Goal: Use online tool/utility: Utilize a website feature to perform a specific function

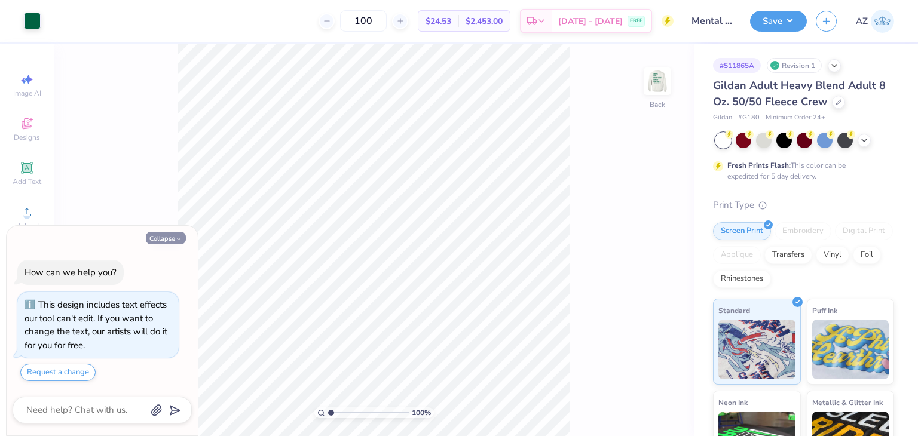
click at [161, 236] on button "Collapse" at bounding box center [166, 238] width 40 height 13
type textarea "x"
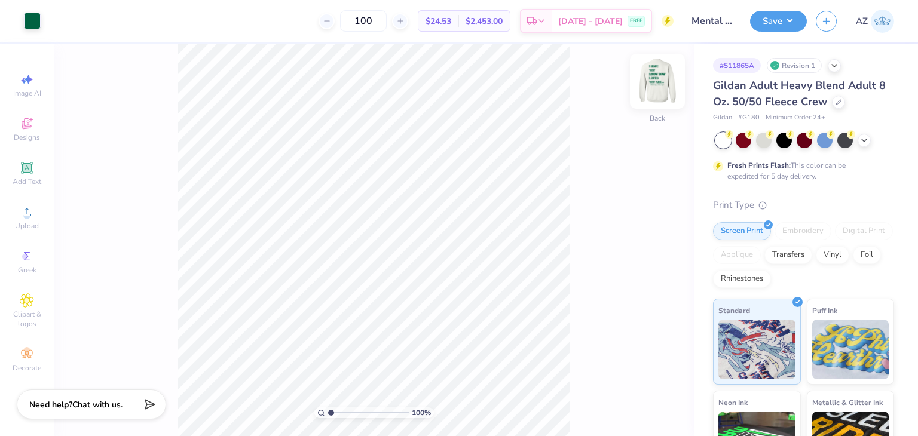
click at [654, 88] on img at bounding box center [658, 81] width 48 height 48
click at [154, 215] on div "100 % Front W 1.16 1.16 " H 1.56 1.56 " Y 10.93 10.93 " Center Middle Top Bottom" at bounding box center [374, 240] width 640 height 393
type input "0.61"
type input "16.01"
type input "0.60"
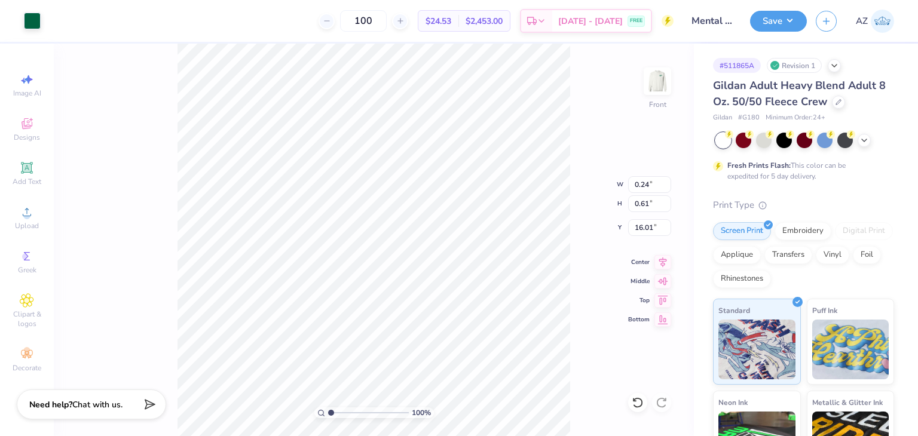
type input "16.00"
click at [31, 171] on icon at bounding box center [26, 167] width 11 height 11
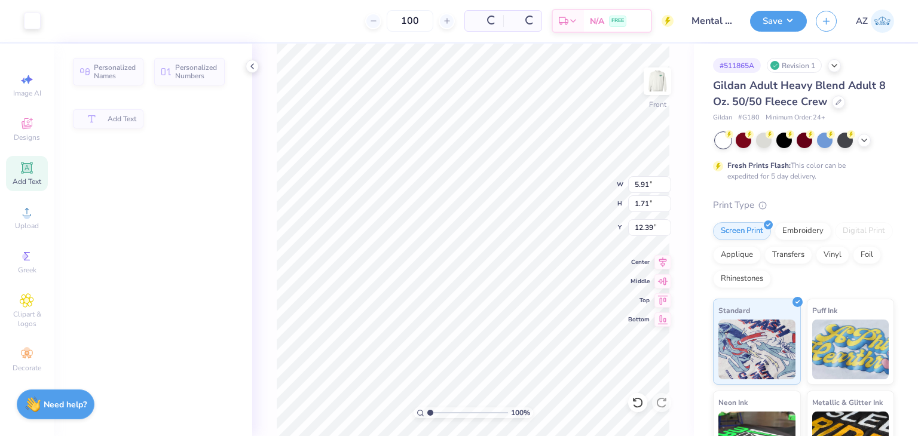
type input "5.91"
type input "1.71"
type input "12.39"
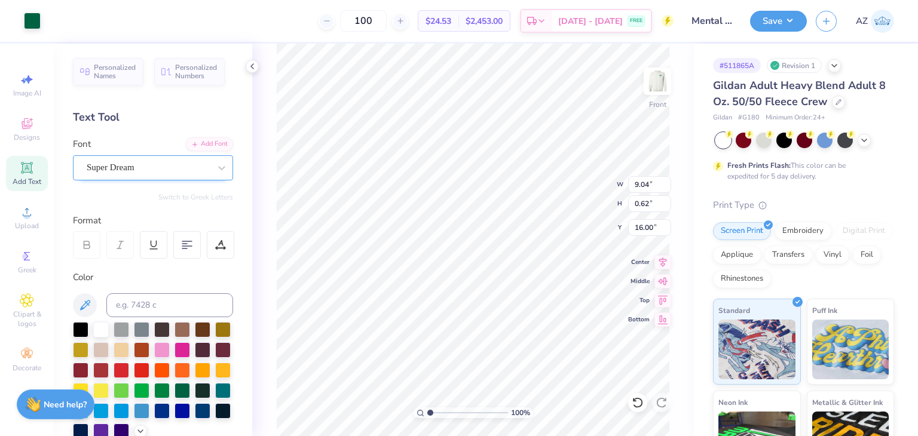
click at [132, 164] on div "Super Dream" at bounding box center [148, 167] width 126 height 19
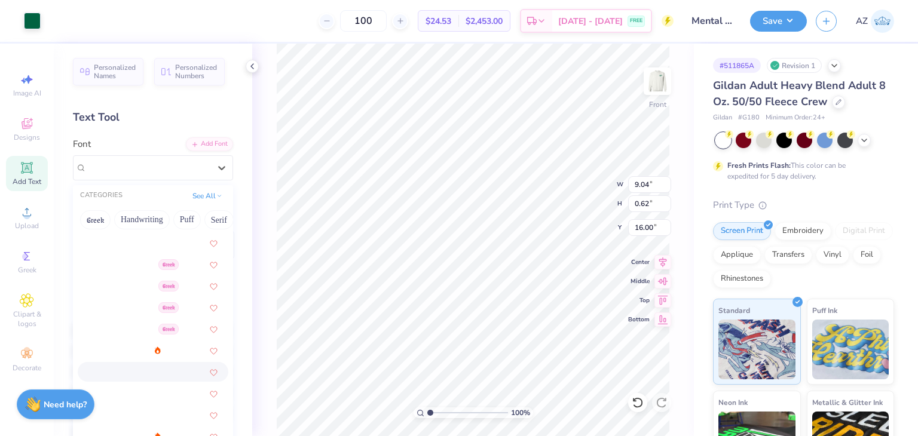
scroll to position [244, 0]
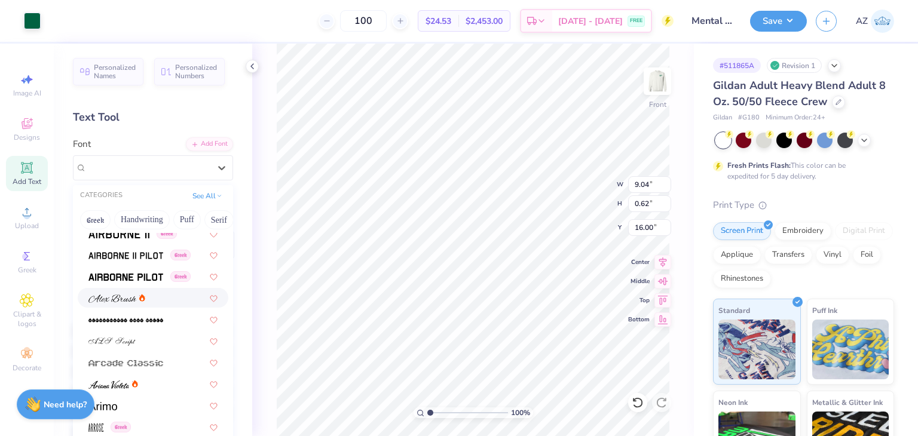
click at [123, 304] on span at bounding box center [112, 298] width 48 height 13
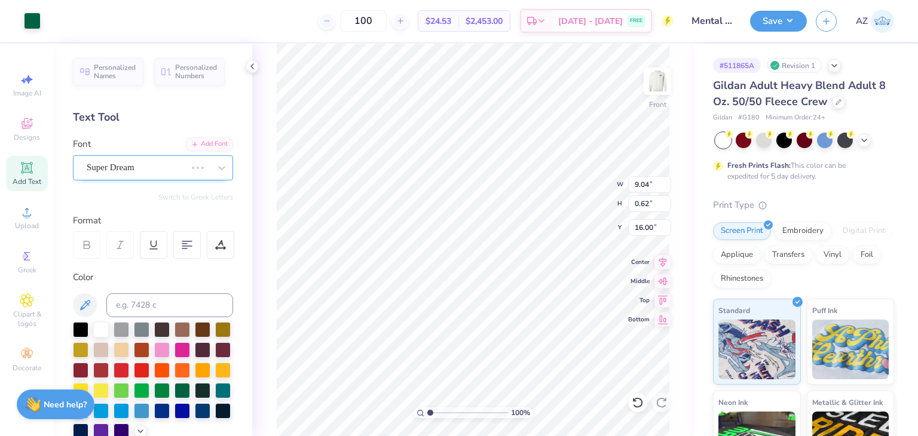
click at [125, 166] on div "Super Dream" at bounding box center [136, 167] width 102 height 19
click at [151, 158] on div "[PERSON_NAME]" at bounding box center [148, 167] width 126 height 19
click at [153, 161] on div "[PERSON_NAME]" at bounding box center [148, 168] width 123 height 14
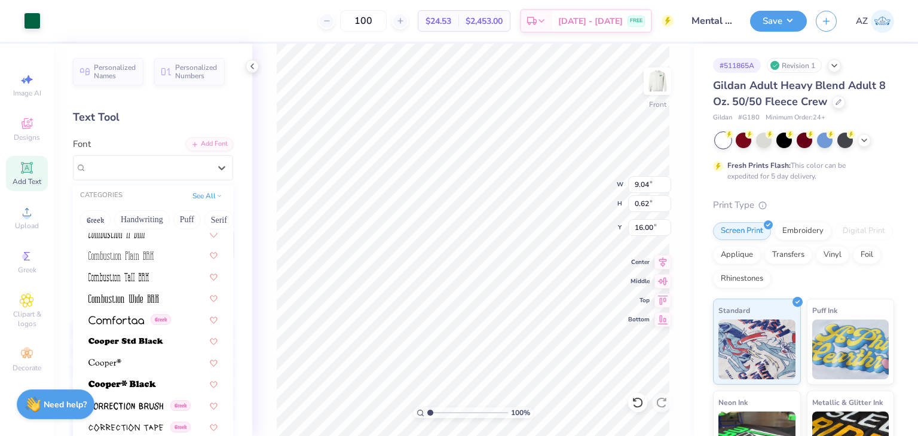
scroll to position [1733, 0]
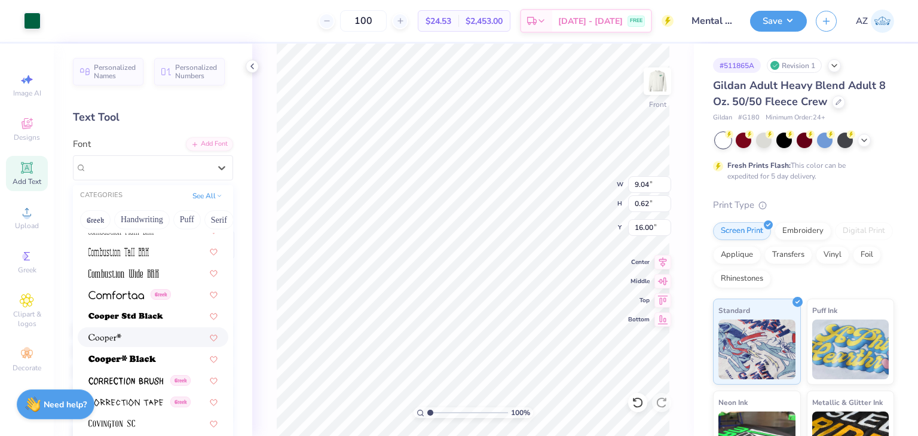
click at [124, 338] on div at bounding box center [152, 337] width 129 height 13
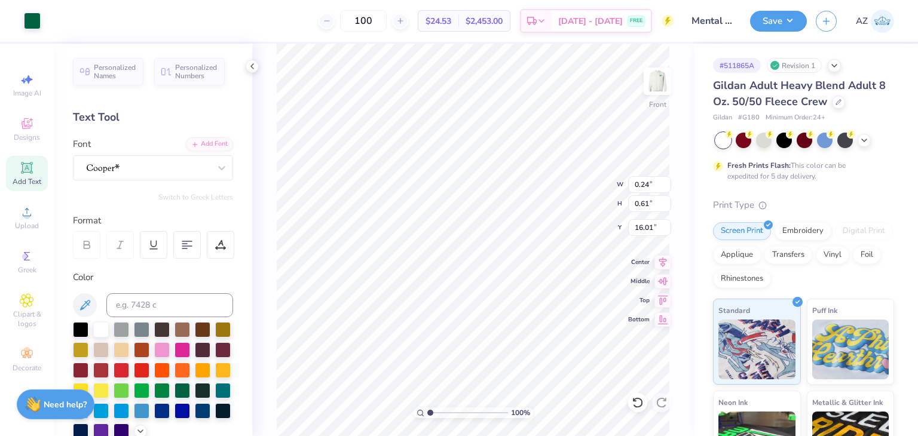
type input "0.62"
type input "16.00"
type input "0.50"
type input "0.61"
type input "16.01"
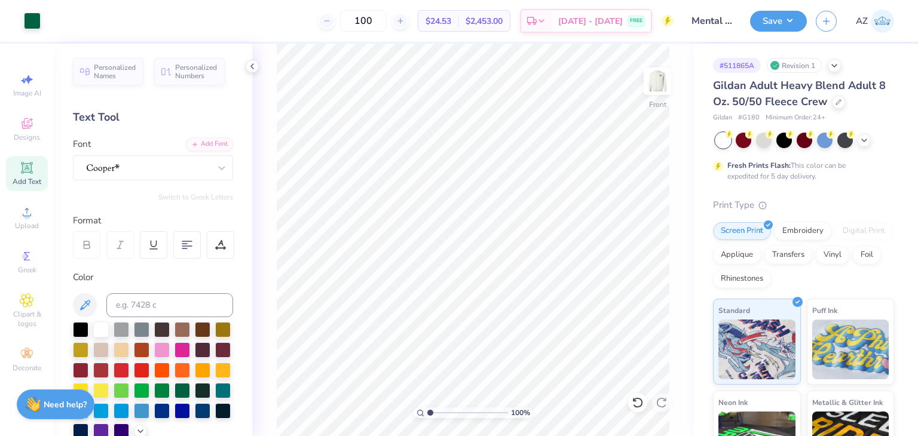
click at [28, 168] on icon at bounding box center [26, 167] width 11 height 11
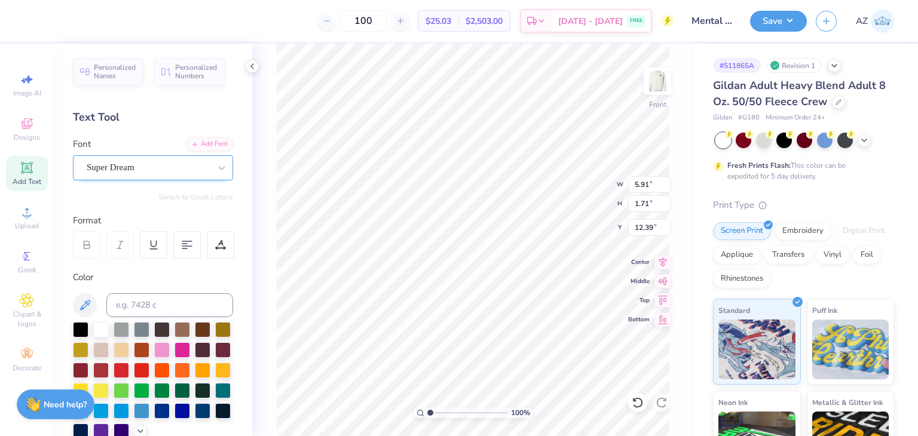
type input "16.11"
type textarea "Mental Health Retreat 2025"
click at [126, 160] on div "Super Dream" at bounding box center [148, 167] width 126 height 19
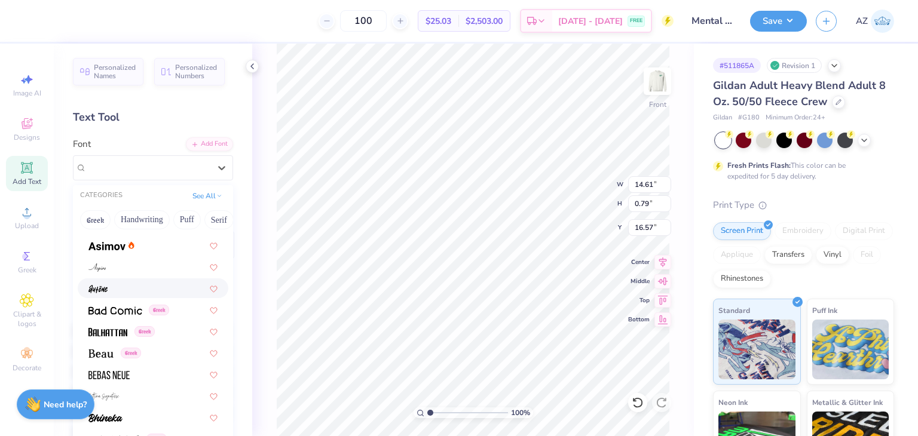
scroll to position [462, 0]
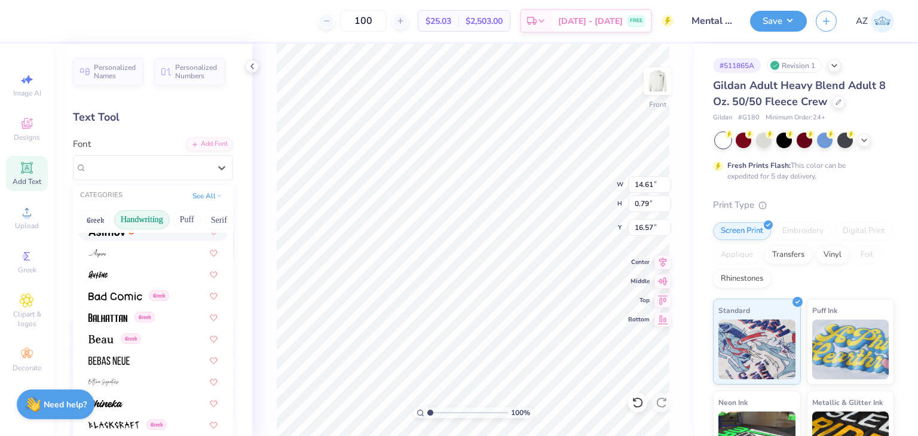
click at [136, 221] on button "Handwriting" at bounding box center [142, 219] width 56 height 19
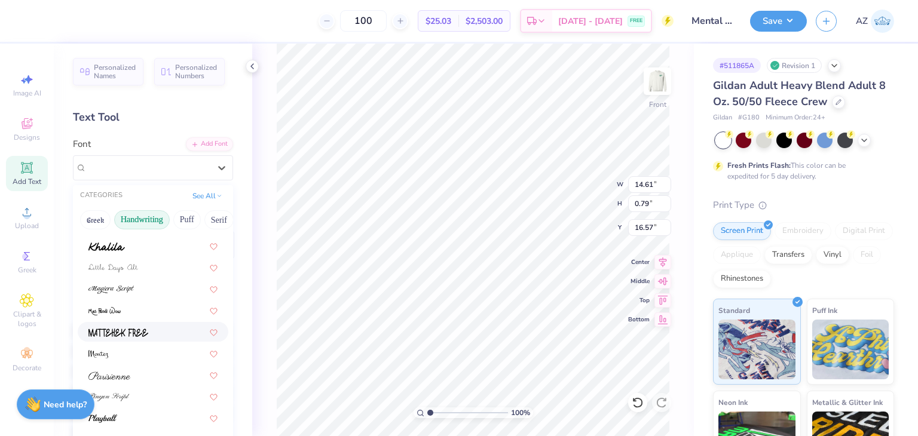
scroll to position [271, 0]
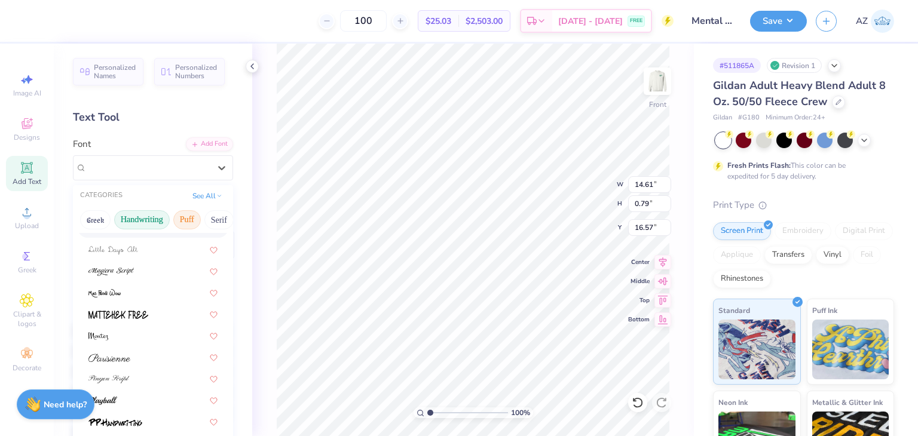
click at [190, 220] on button "Puff" at bounding box center [187, 219] width 28 height 19
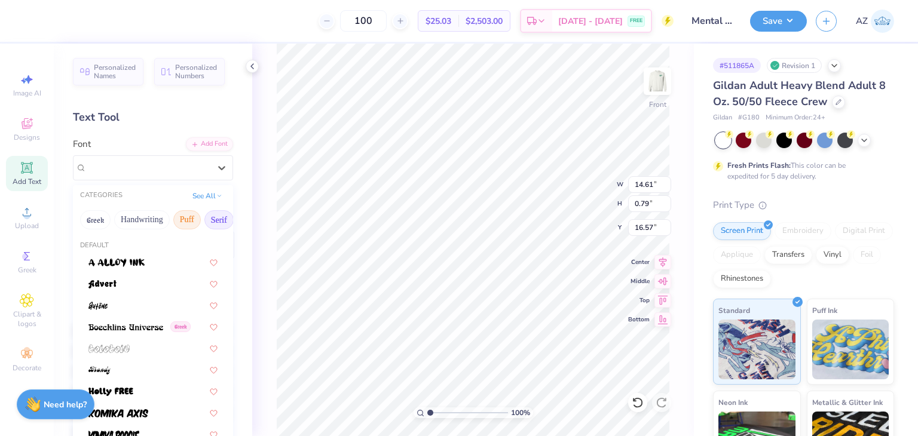
click at [212, 219] on button "Serif" at bounding box center [218, 219] width 29 height 19
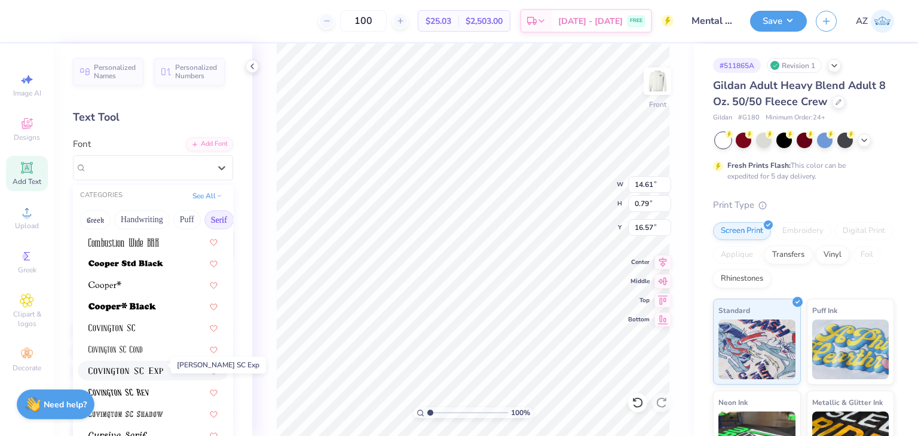
scroll to position [513, 0]
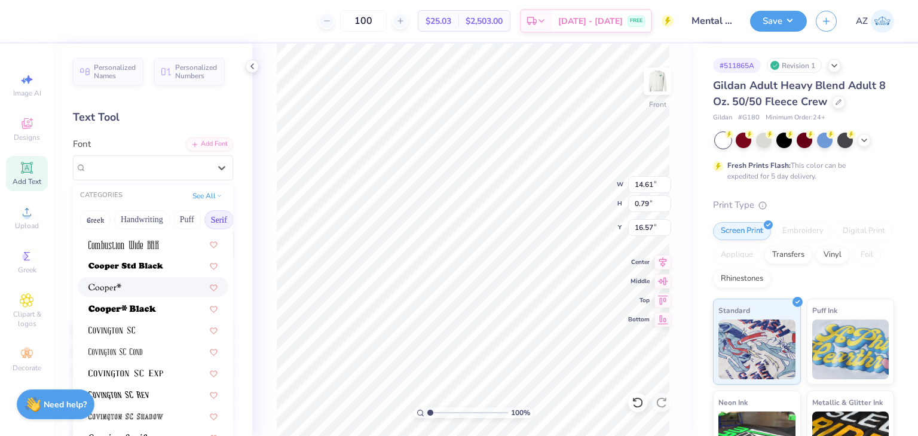
click at [125, 289] on div at bounding box center [152, 287] width 129 height 13
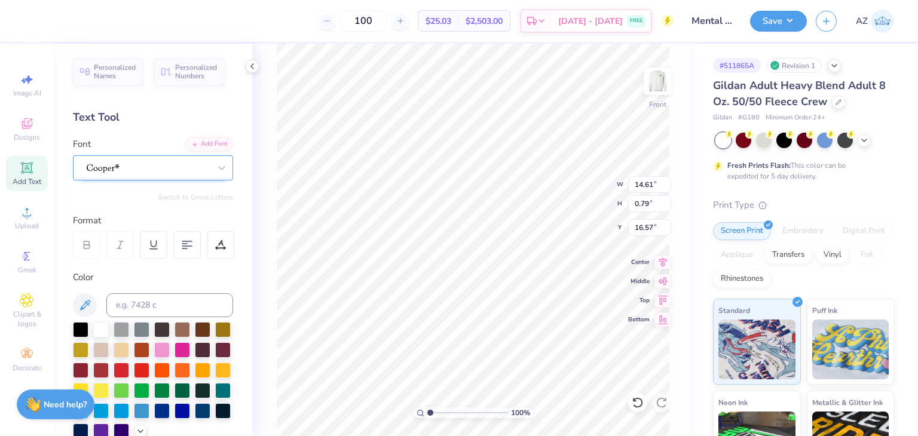
click at [140, 171] on div at bounding box center [148, 167] width 126 height 19
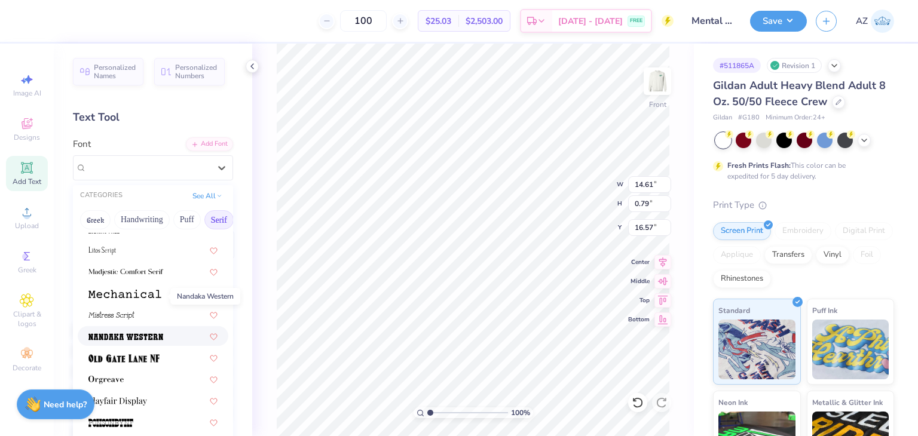
scroll to position [1239, 0]
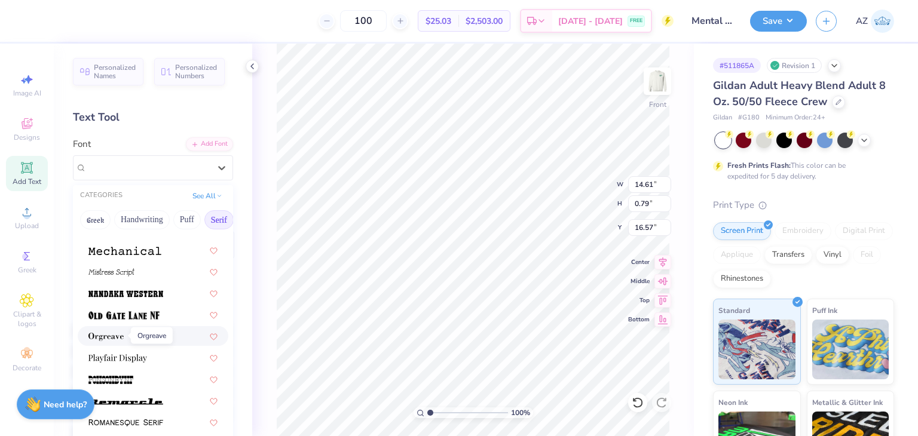
click at [122, 333] on img at bounding box center [105, 337] width 35 height 8
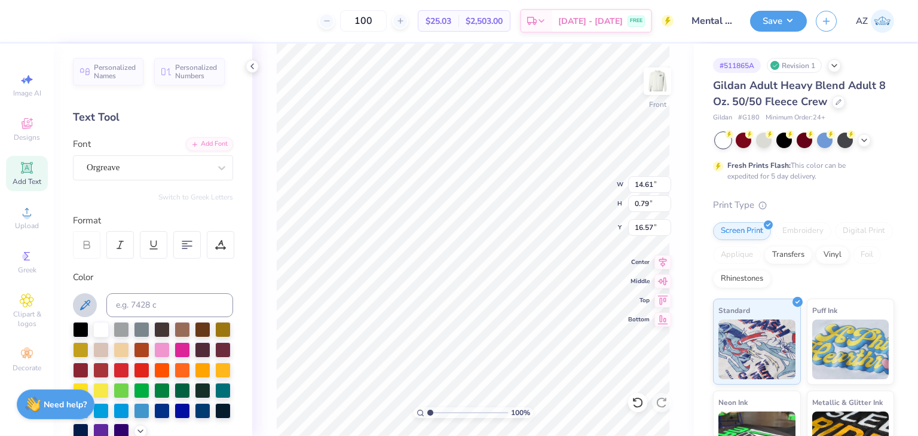
click at [88, 302] on icon at bounding box center [85, 305] width 14 height 14
type input "13.71"
type input "0.77"
type input "16.58"
type input "9.88"
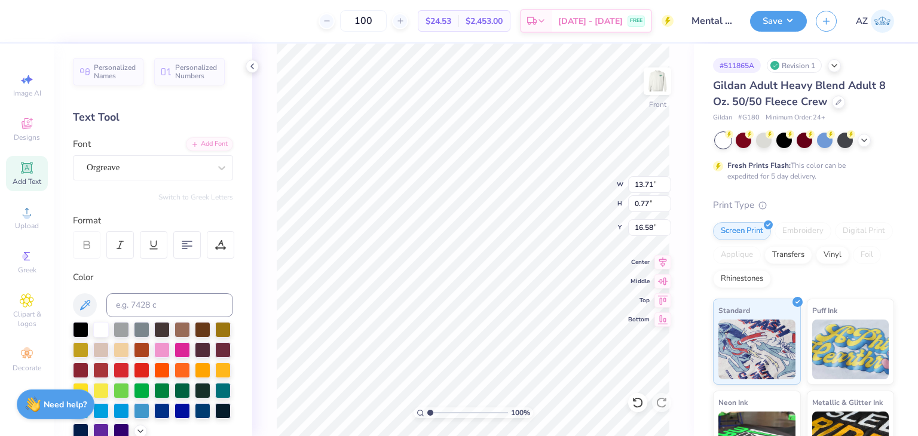
type input "0.55"
type input "16.15"
type input "16.66"
type input "11.49"
type input "12.73"
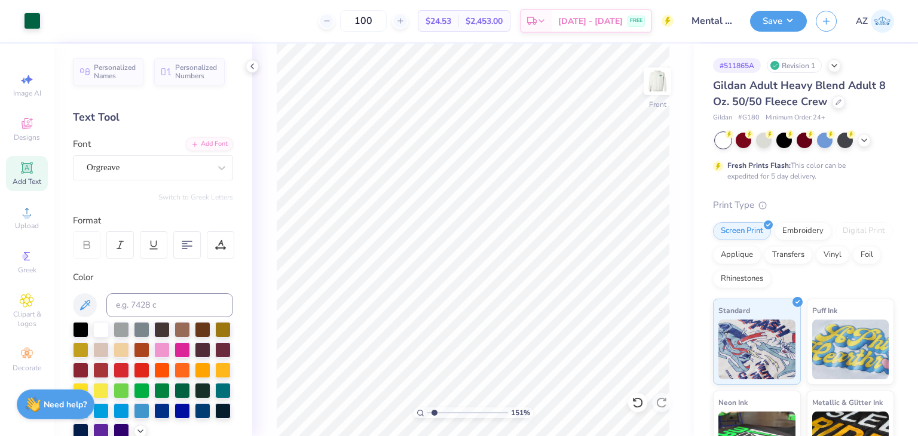
click at [434, 411] on input "range" at bounding box center [467, 413] width 81 height 11
click at [663, 82] on img at bounding box center [658, 81] width 48 height 48
click at [658, 82] on img at bounding box center [658, 81] width 48 height 48
type input "1.03840466565802"
type input "8.00"
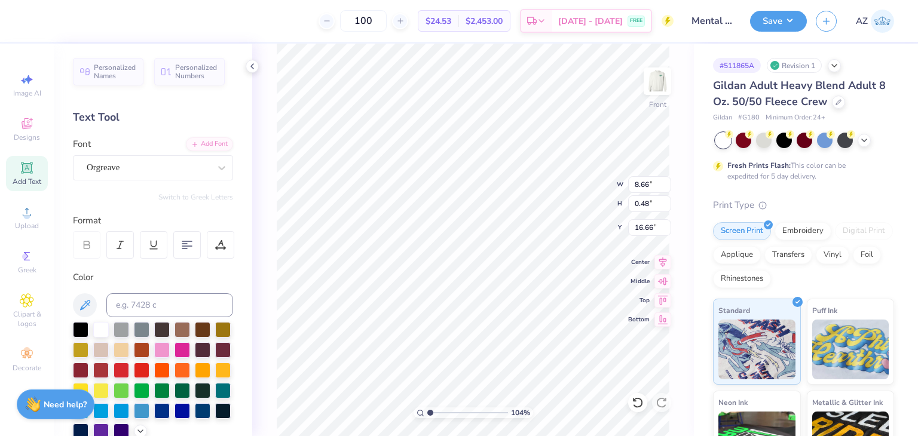
type input "0.45"
click at [769, 22] on button "Save" at bounding box center [778, 19] width 57 height 21
type input "1.03840466565802"
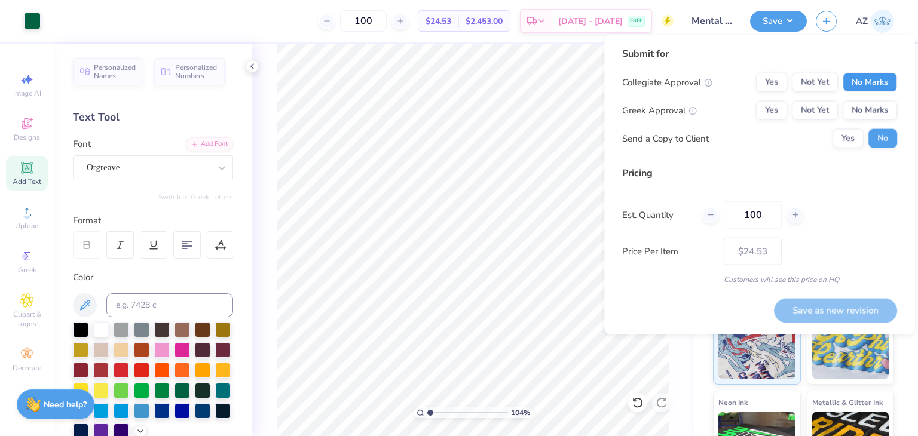
click at [865, 88] on button "No Marks" at bounding box center [870, 82] width 54 height 19
click at [774, 109] on button "Yes" at bounding box center [771, 110] width 31 height 19
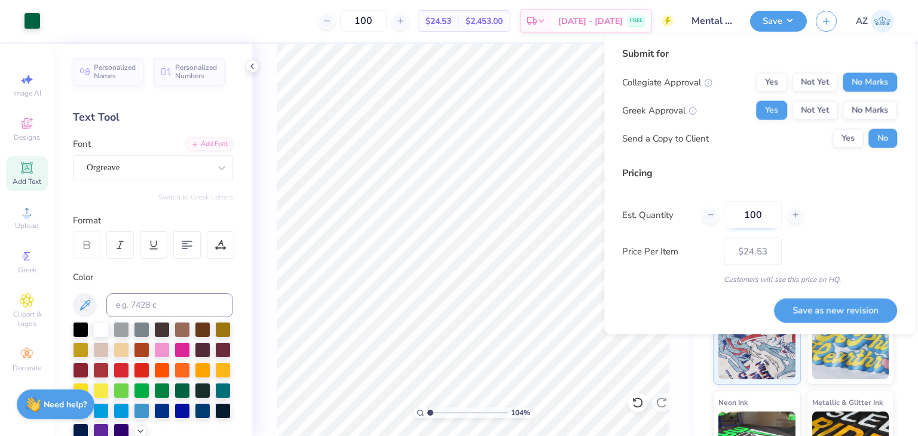
click at [743, 221] on input "100" at bounding box center [753, 215] width 58 height 28
type input "30"
type input "$29.76"
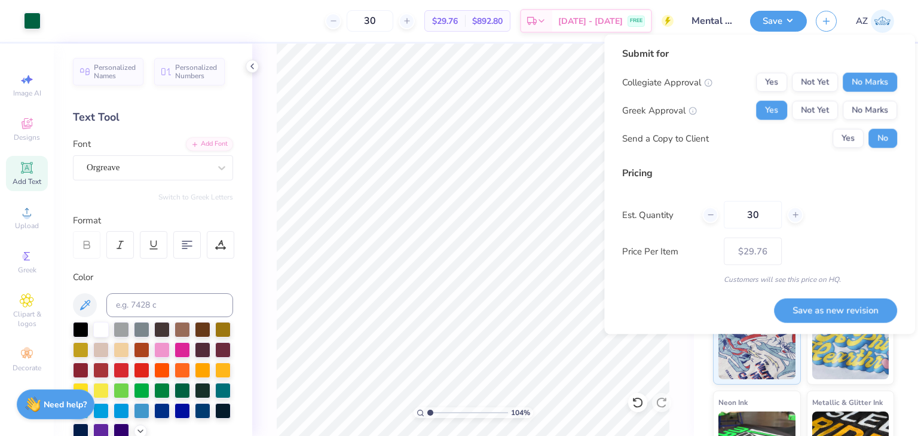
type input "3"
type input "0"
type input "040"
type input "40"
type input "$28.33"
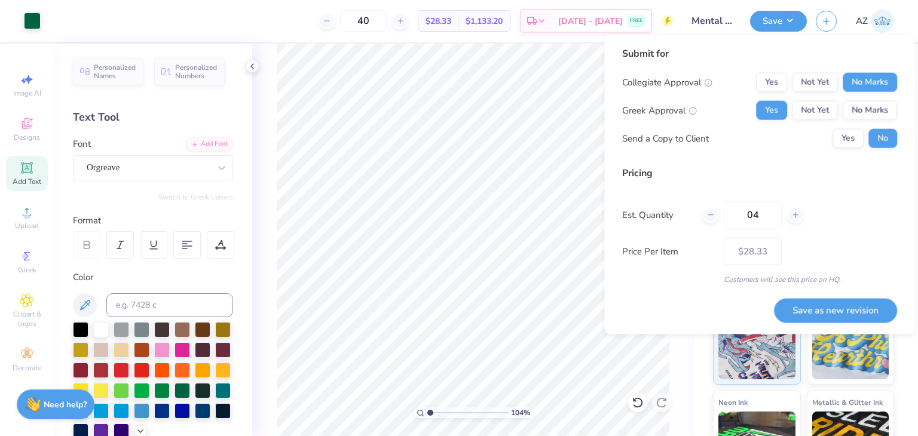
type input "0"
type input "040"
type input "40"
type input "– –"
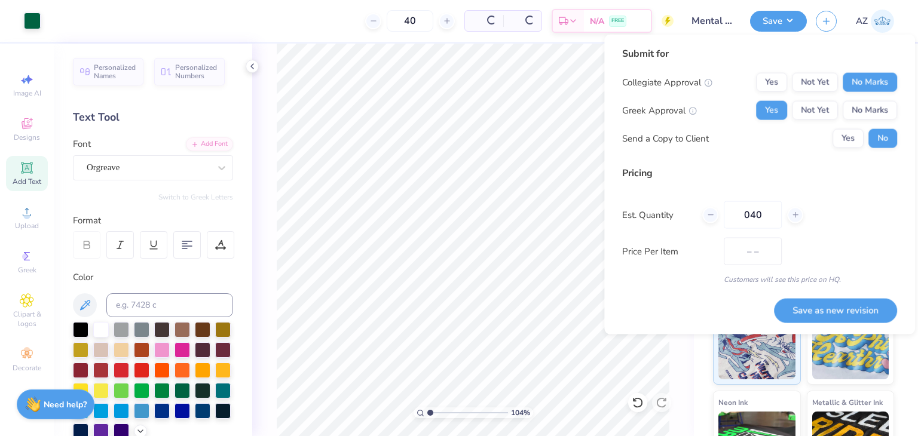
type input "04"
type input "$28.33"
type input "0"
type input "040"
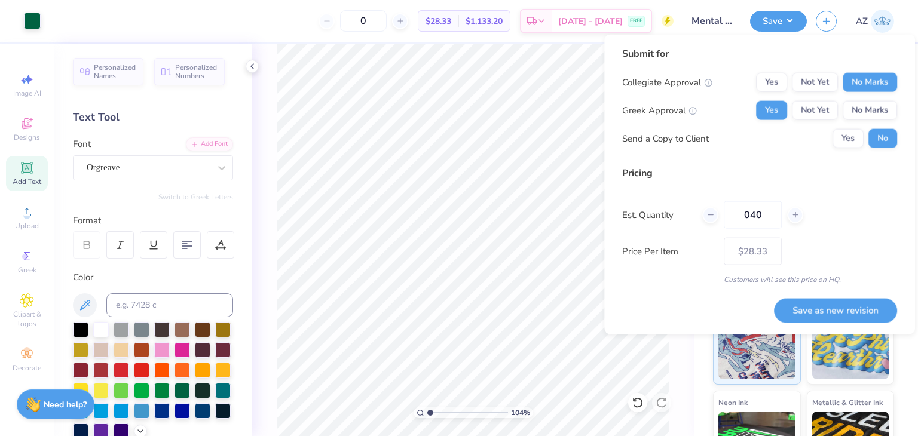
type input "40"
type input "$28.33"
type input "040"
click at [795, 310] on button "Save as new revision" at bounding box center [835, 310] width 123 height 24
type input "$28.33"
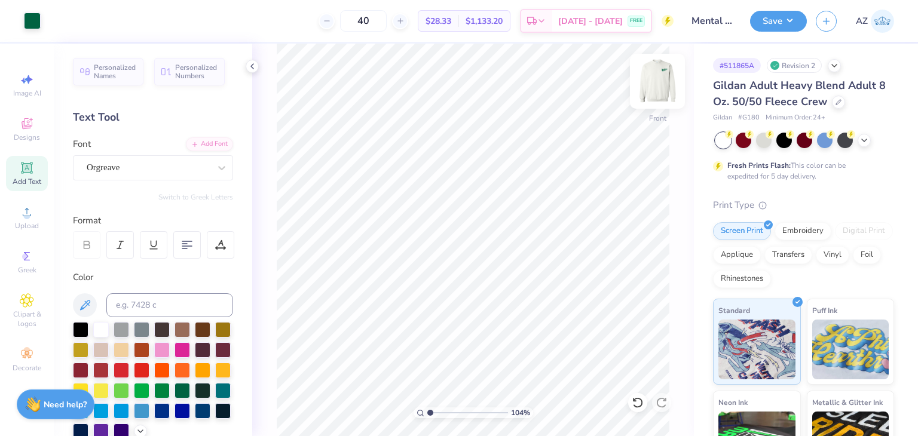
click at [653, 91] on img at bounding box center [658, 81] width 48 height 48
click at [660, 80] on img at bounding box center [658, 81] width 24 height 24
click at [650, 81] on img at bounding box center [658, 81] width 48 height 48
click at [655, 84] on img at bounding box center [658, 81] width 48 height 48
click at [660, 86] on img at bounding box center [658, 81] width 48 height 48
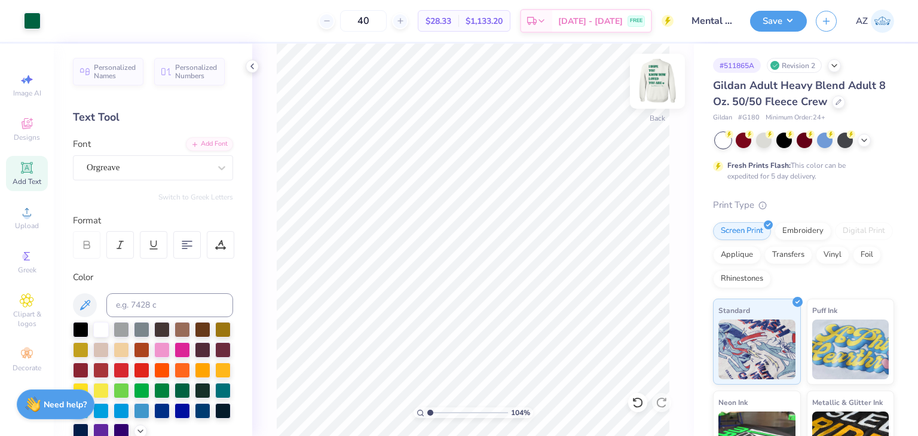
click at [659, 89] on img at bounding box center [658, 81] width 48 height 48
click at [656, 77] on img at bounding box center [658, 81] width 48 height 48
click at [776, 20] on button "Save" at bounding box center [778, 19] width 57 height 21
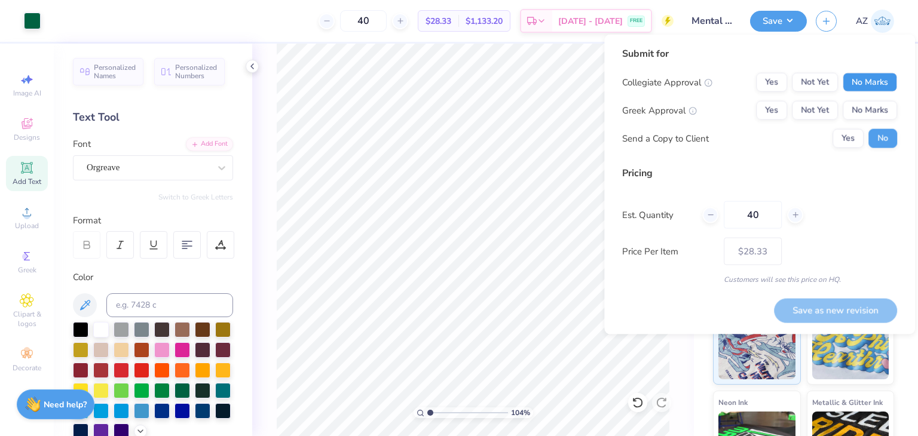
click at [863, 83] on button "No Marks" at bounding box center [870, 82] width 54 height 19
click at [779, 103] on button "Yes" at bounding box center [771, 110] width 31 height 19
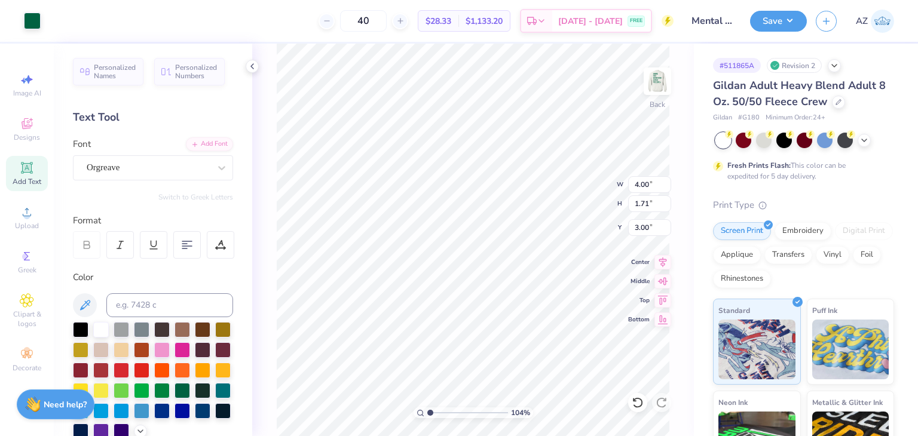
type input "1.03840466565802"
type input "6.58"
type input "2.82"
type input "1.03840466565802"
type input "2.70"
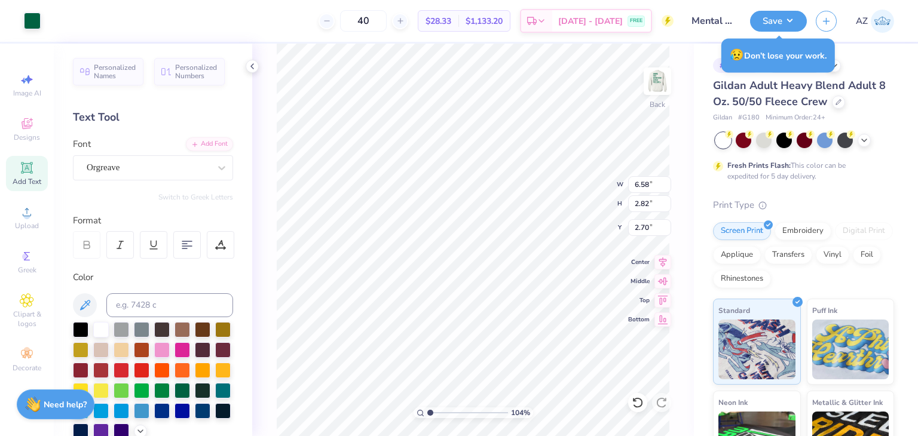
type input "1.03840466565802"
type input "3.45"
click at [265, 108] on div "104 % Back W 6.58 6.58 " H 2.82 2.82 " Y 3.45 3.45 " Center Middle Top Bottom" at bounding box center [473, 240] width 442 height 393
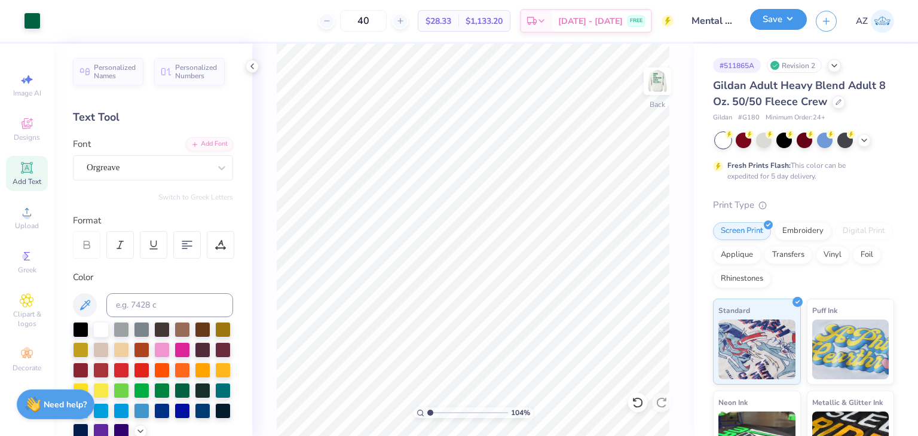
click at [765, 22] on button "Save" at bounding box center [778, 19] width 57 height 21
type input "1.03840466565802"
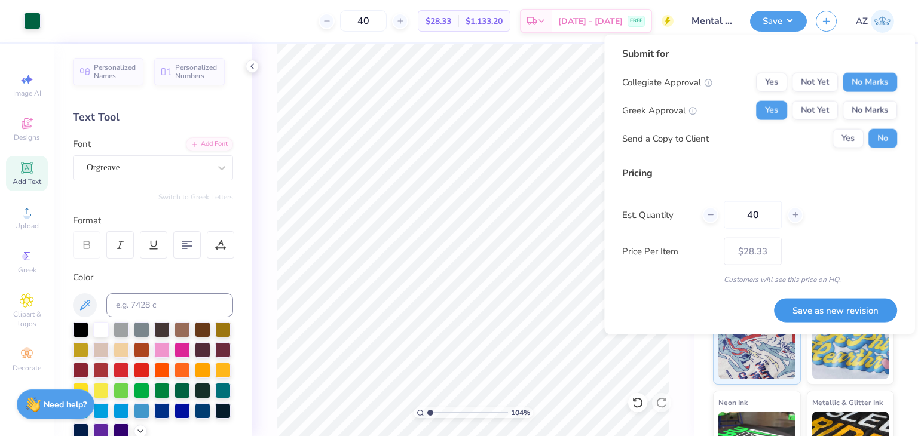
click at [839, 307] on button "Save as new revision" at bounding box center [835, 310] width 123 height 24
type input "$28.33"
type input "1.03840466565802"
